Goal: Transaction & Acquisition: Book appointment/travel/reservation

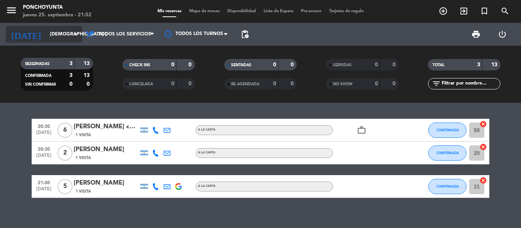
click at [46, 30] on input "[DEMOGRAPHIC_DATA] [DATE]" at bounding box center [78, 34] width 64 height 13
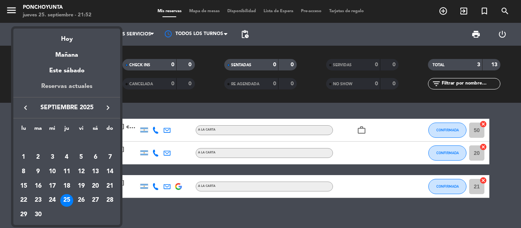
click at [55, 87] on div "Reservas actuales" at bounding box center [66, 90] width 107 height 16
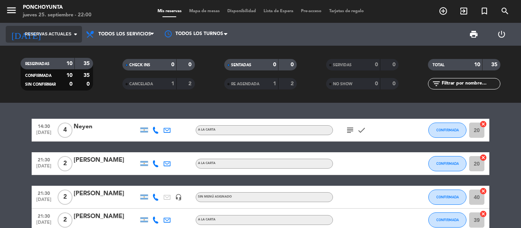
click at [75, 34] on icon "arrow_drop_down" at bounding box center [75, 34] width 9 height 9
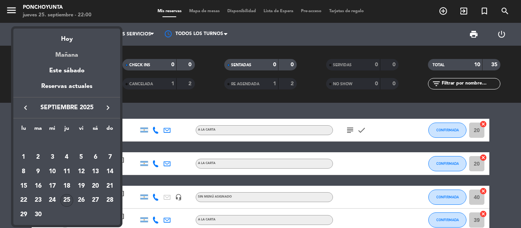
click at [74, 45] on div "Mañana" at bounding box center [66, 53] width 107 height 16
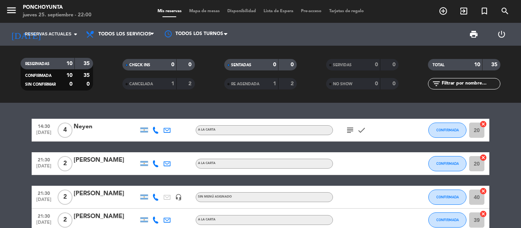
type input "vie. [DATE]"
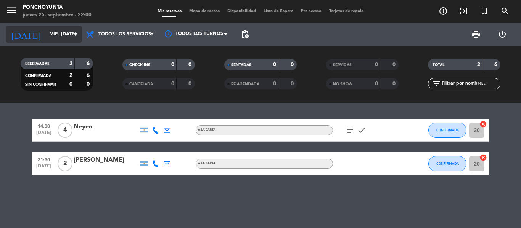
click at [68, 36] on input "vie. [DATE]" at bounding box center [78, 34] width 64 height 13
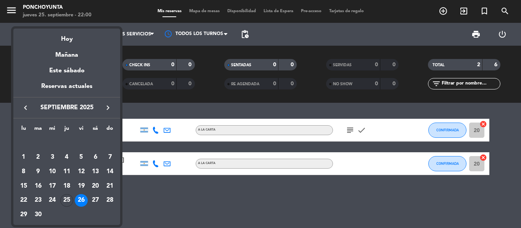
click at [173, 108] on div at bounding box center [260, 114] width 521 height 228
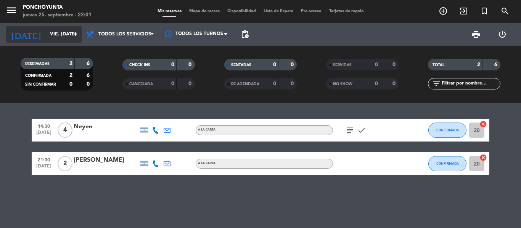
click at [64, 36] on input "vie. [DATE]" at bounding box center [78, 34] width 64 height 13
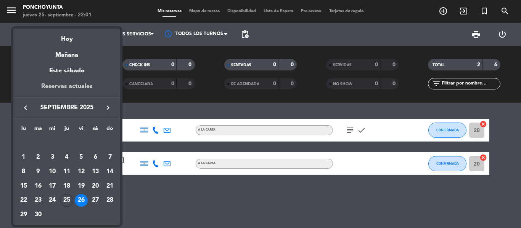
click at [58, 89] on div "Reservas actuales" at bounding box center [66, 90] width 107 height 16
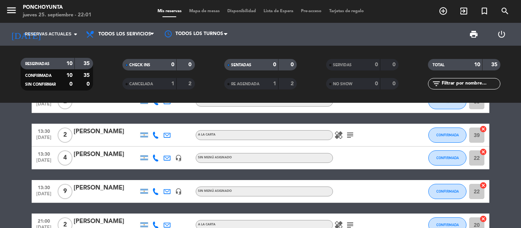
scroll to position [95, 0]
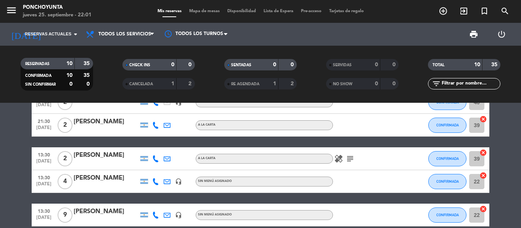
click at [338, 154] on div "healing subject" at bounding box center [367, 159] width 69 height 22
click at [338, 159] on icon "healing" at bounding box center [338, 158] width 9 height 9
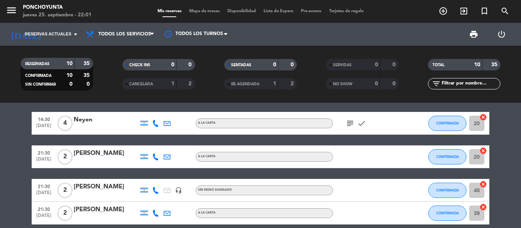
scroll to position [0, 0]
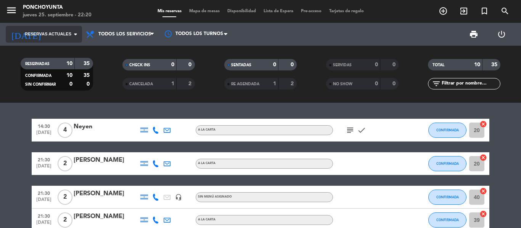
click at [70, 32] on span "Reservas actuales" at bounding box center [48, 34] width 47 height 7
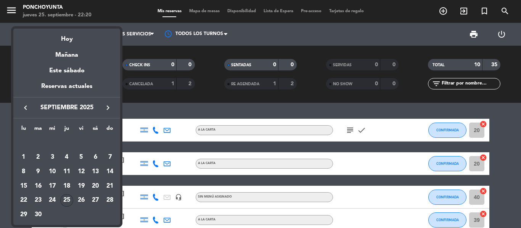
click at [65, 89] on div "Reservas actuales" at bounding box center [66, 90] width 107 height 16
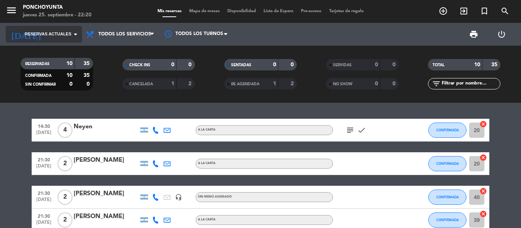
click at [71, 29] on input at bounding box center [78, 34] width 64 height 13
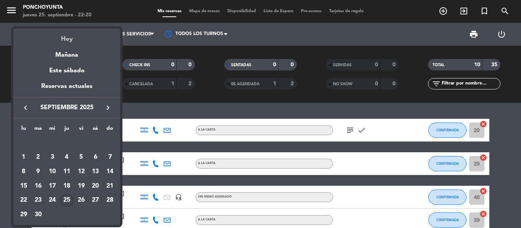
click at [66, 42] on div "Hoy" at bounding box center [66, 37] width 107 height 16
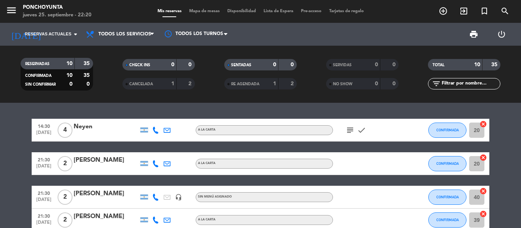
type input "[DEMOGRAPHIC_DATA] [DATE]"
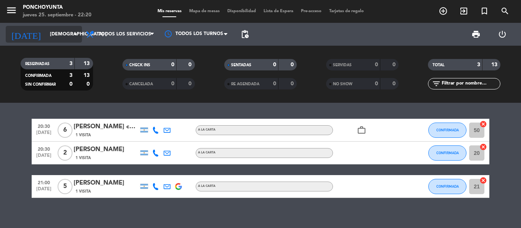
click at [72, 33] on icon "arrow_drop_down" at bounding box center [75, 34] width 9 height 9
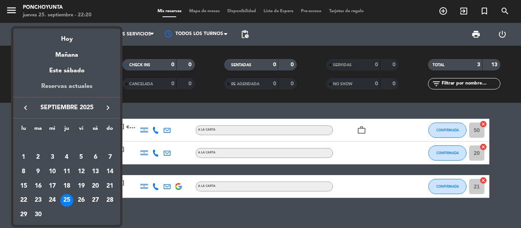
click at [71, 87] on div "Reservas actuales" at bounding box center [66, 90] width 107 height 16
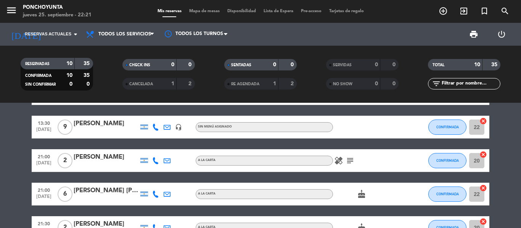
scroll to position [198, 0]
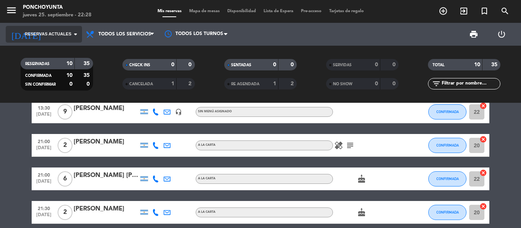
click at [59, 31] on input at bounding box center [78, 34] width 64 height 13
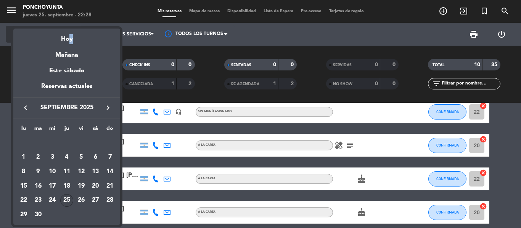
click at [67, 40] on div "Hoy" at bounding box center [66, 37] width 107 height 16
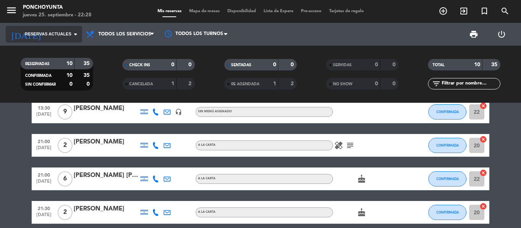
type input "[DEMOGRAPHIC_DATA] [DATE]"
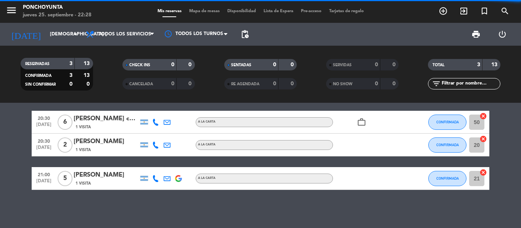
scroll to position [8, 0]
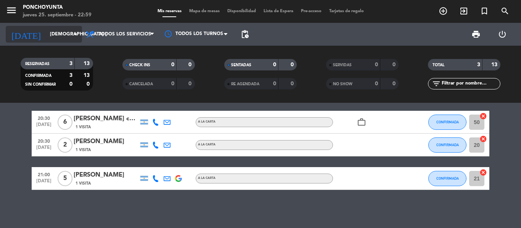
click at [46, 32] on input "[DEMOGRAPHIC_DATA] [DATE]" at bounding box center [78, 34] width 64 height 13
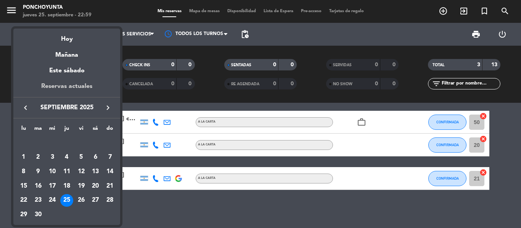
click at [65, 88] on div "Reservas actuales" at bounding box center [66, 90] width 107 height 16
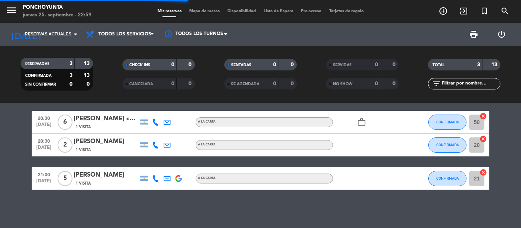
scroll to position [198, 0]
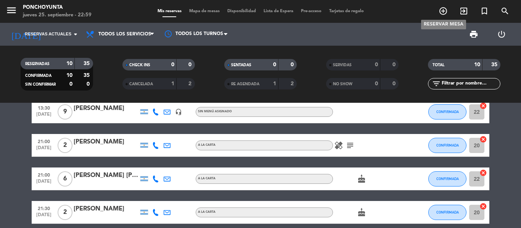
click at [445, 10] on icon "add_circle_outline" at bounding box center [443, 10] width 9 height 9
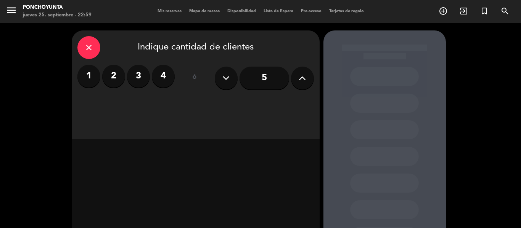
click at [261, 79] on input "5" at bounding box center [264, 78] width 50 height 23
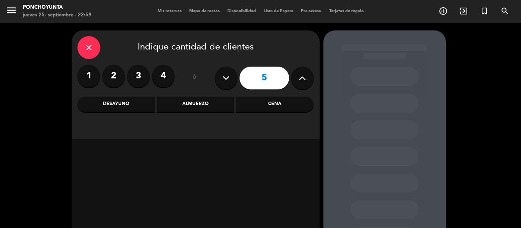
click at [277, 103] on div "Cena" at bounding box center [274, 104] width 77 height 15
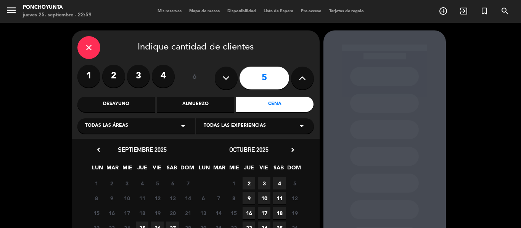
drag, startPoint x: 521, startPoint y: 106, endPoint x: 517, endPoint y: 145, distance: 39.8
click at [517, 145] on div "close Indique cantidad de clientes 1 2 3 4 ó 5 Desayuno Almuerzo Cena Todas las…" at bounding box center [260, 160] width 521 height 274
click at [515, 144] on div "close Indique cantidad de clientes 1 2 3 4 ó 5 Desayuno Almuerzo Cena Todas las…" at bounding box center [260, 160] width 521 height 274
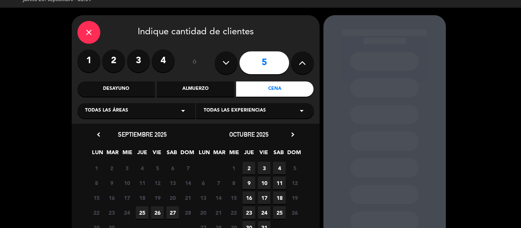
click at [156, 212] on span "26" at bounding box center [157, 213] width 13 height 13
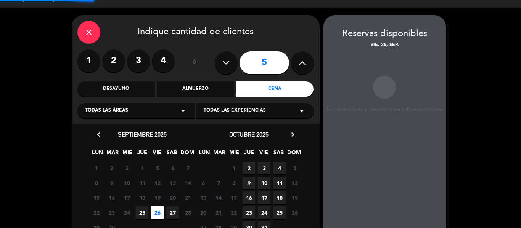
scroll to position [31, 0]
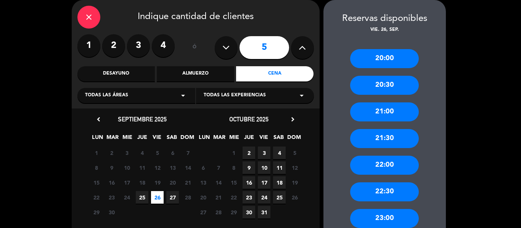
click at [386, 112] on div "21:00" at bounding box center [384, 112] width 69 height 19
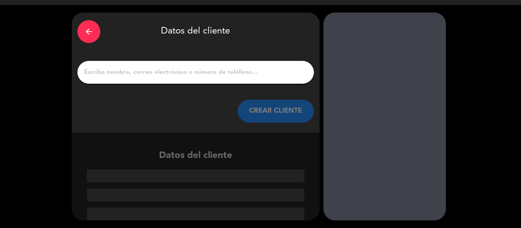
scroll to position [18, 0]
click at [136, 77] on input "1" at bounding box center [195, 72] width 225 height 11
click at [191, 74] on input "1" at bounding box center [195, 72] width 225 height 11
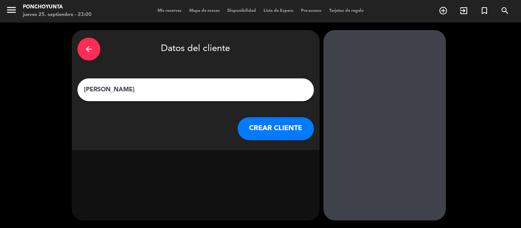
scroll to position [0, 0]
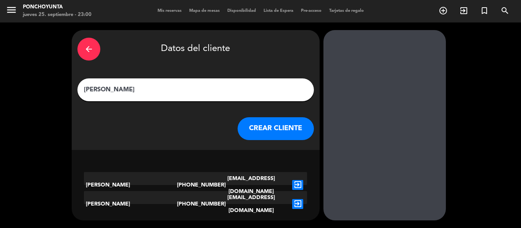
type input "[PERSON_NAME]"
click at [297, 201] on icon "exit_to_app" at bounding box center [297, 204] width 11 height 10
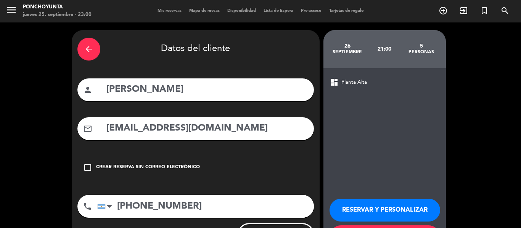
click at [476, 150] on div "arrow_back Datos del cliente person [PERSON_NAME] mail_outline [EMAIL_ADDRESS][…" at bounding box center [260, 143] width 521 height 243
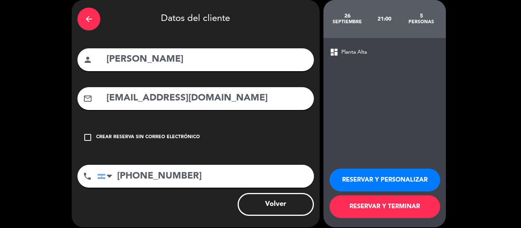
scroll to position [31, 0]
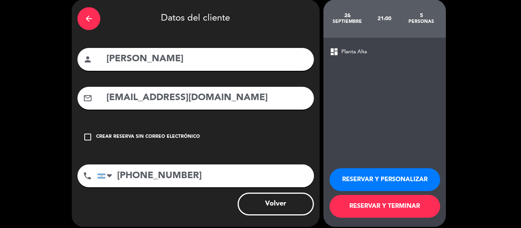
click at [391, 209] on button "RESERVAR Y TERMINAR" at bounding box center [384, 206] width 111 height 23
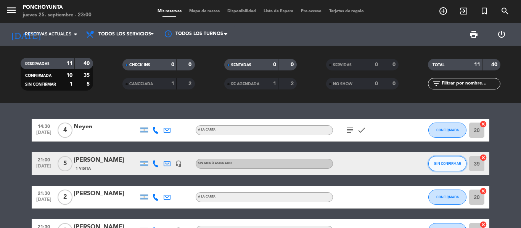
click at [441, 164] on span "SIN CONFIRMAR" at bounding box center [447, 164] width 27 height 4
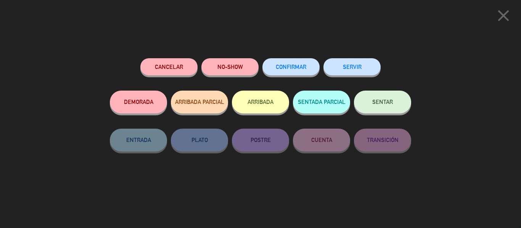
click at [298, 69] on span "CONFIRMAR" at bounding box center [291, 67] width 31 height 6
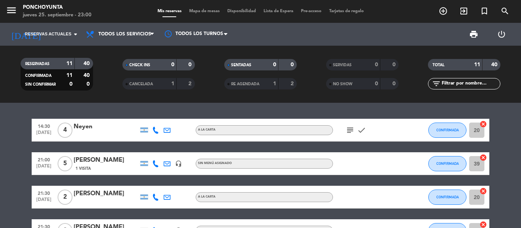
click at [350, 131] on icon "subject" at bounding box center [349, 130] width 9 height 9
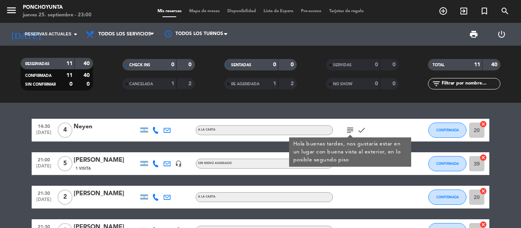
click at [350, 131] on icon "subject" at bounding box center [349, 130] width 9 height 9
